Goal: Information Seeking & Learning: Learn about a topic

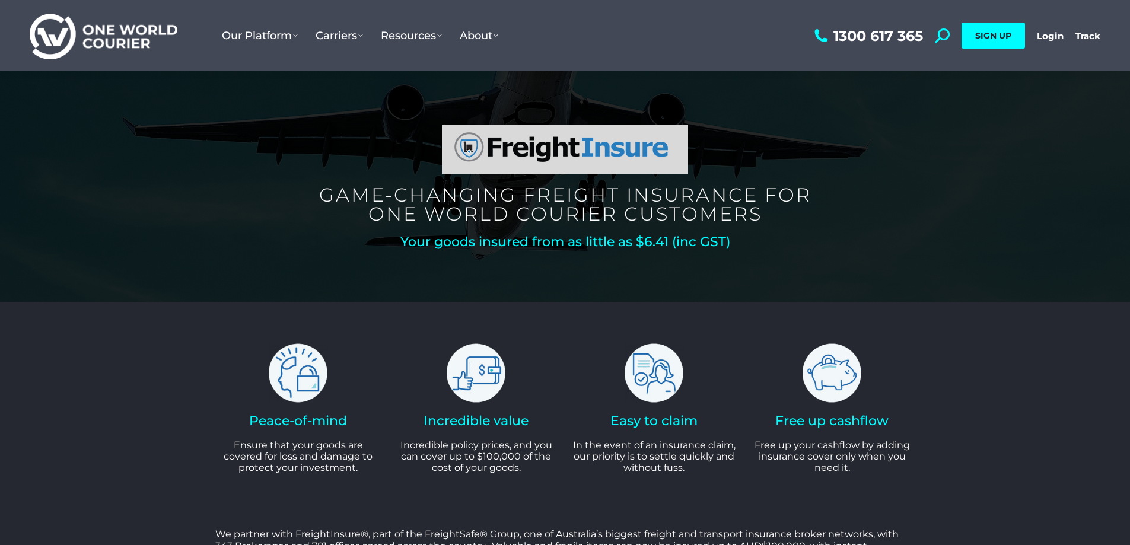
click at [497, 167] on img at bounding box center [565, 149] width 246 height 49
click at [513, 146] on img at bounding box center [565, 149] width 246 height 49
click at [540, 201] on h5 "Game-changing freight insurance for One world courier customers" at bounding box center [565, 205] width 535 height 38
click at [481, 243] on h2 "Your goods insured from as little as $6.41 (inc GST)" at bounding box center [565, 242] width 535 height 13
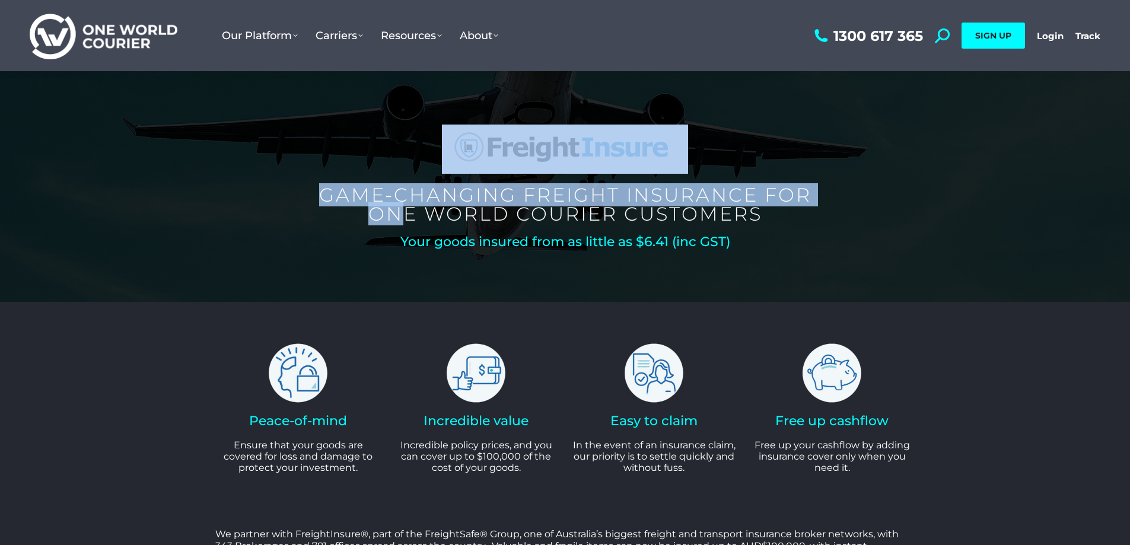
drag, startPoint x: 415, startPoint y: 250, endPoint x: 399, endPoint y: 229, distance: 25.9
click at [399, 229] on section "Game-changing freight insurance for One world courier customers Your goods insu…" at bounding box center [565, 186] width 1130 height 231
click at [164, 44] on img at bounding box center [104, 36] width 148 height 48
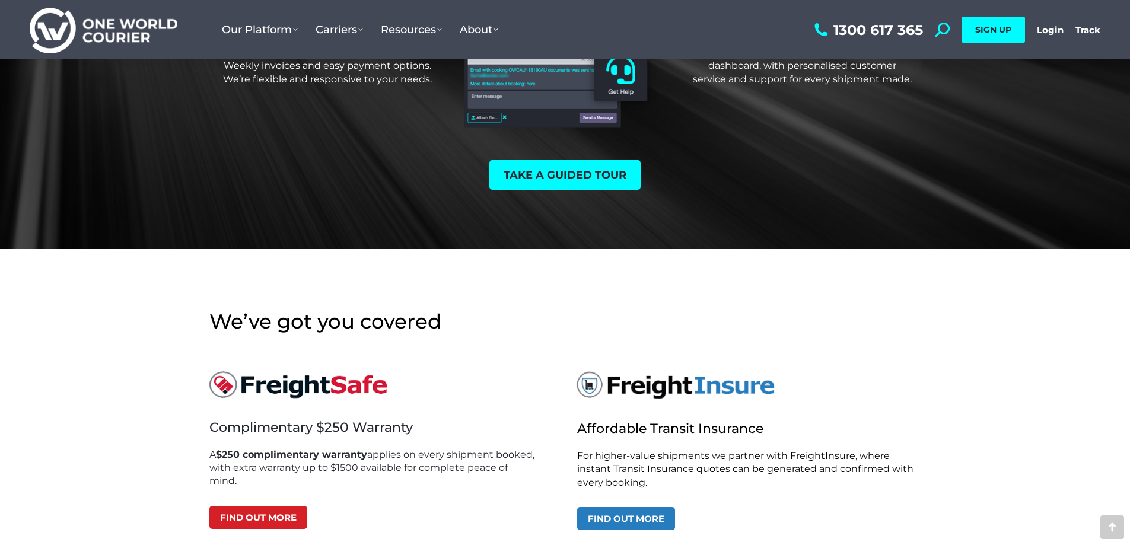
scroll to position [3500, 0]
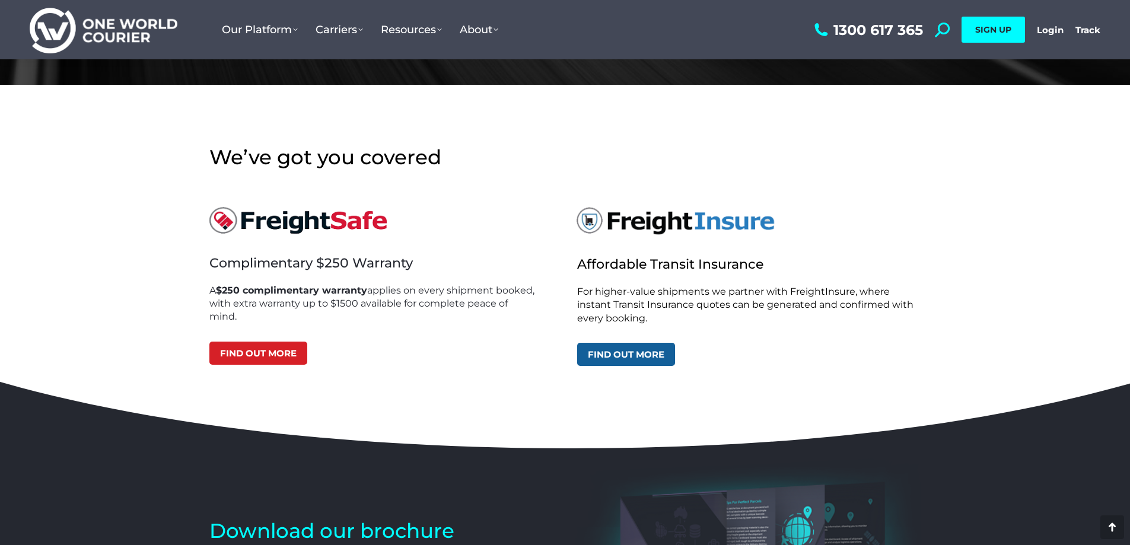
click at [660, 358] on link "Find out more" at bounding box center [626, 354] width 98 height 23
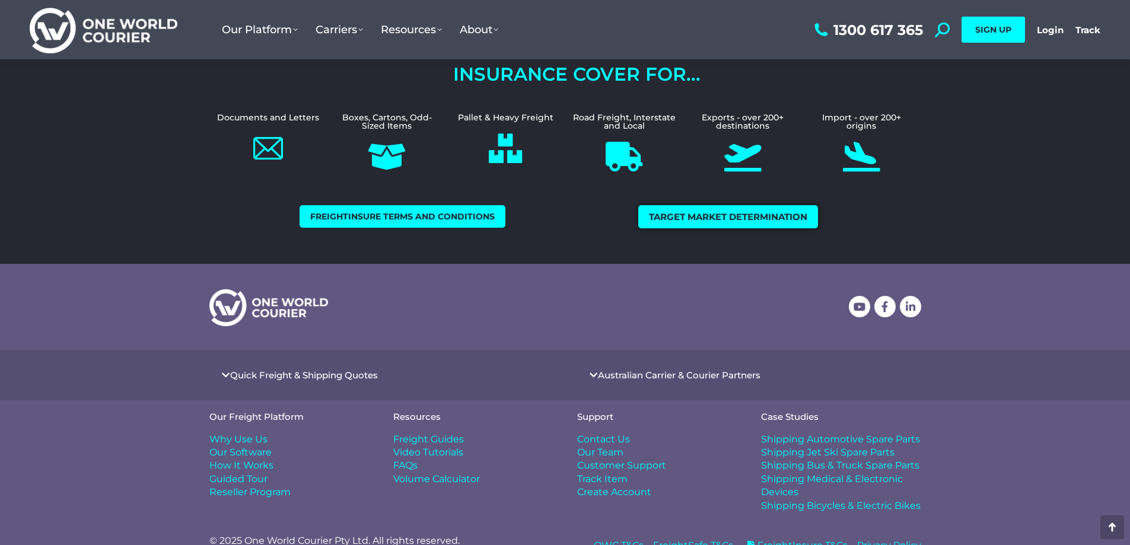
scroll to position [625, 0]
